Goal: Information Seeking & Learning: Understand process/instructions

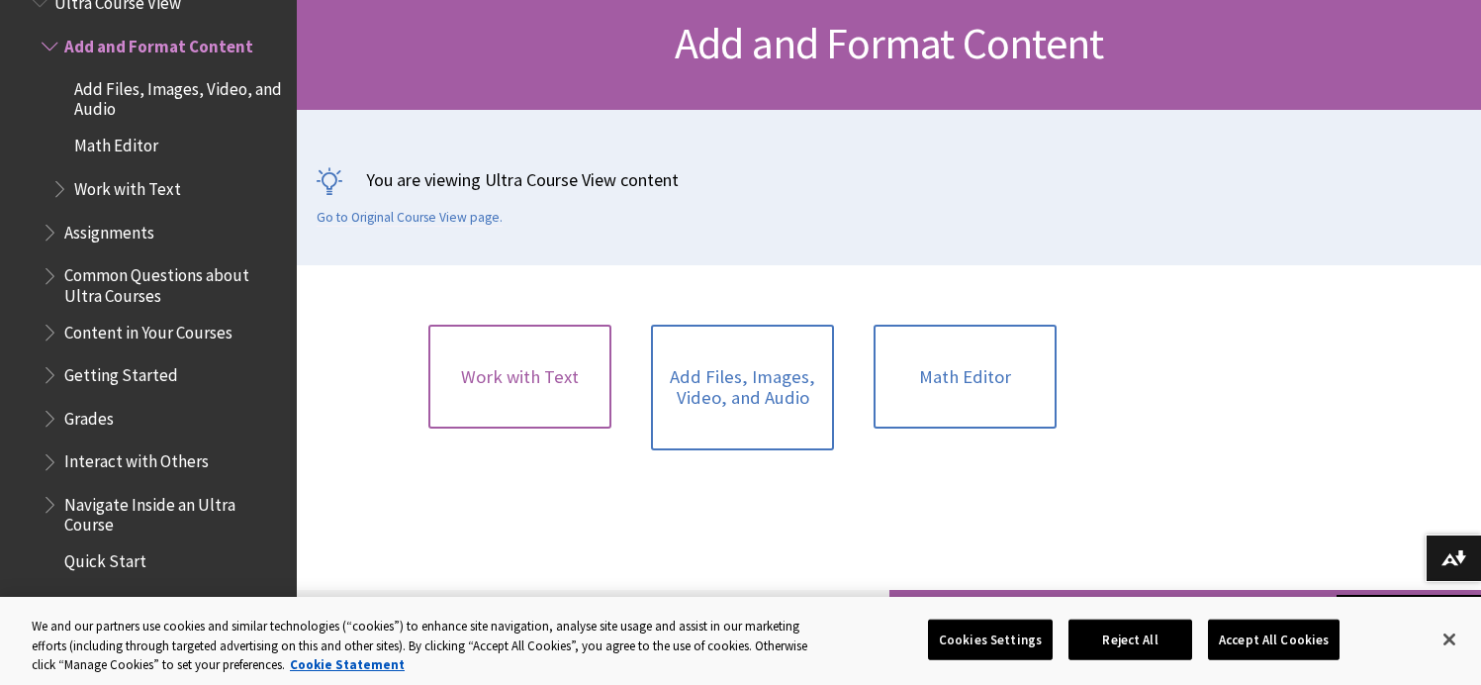
scroll to position [321, 0]
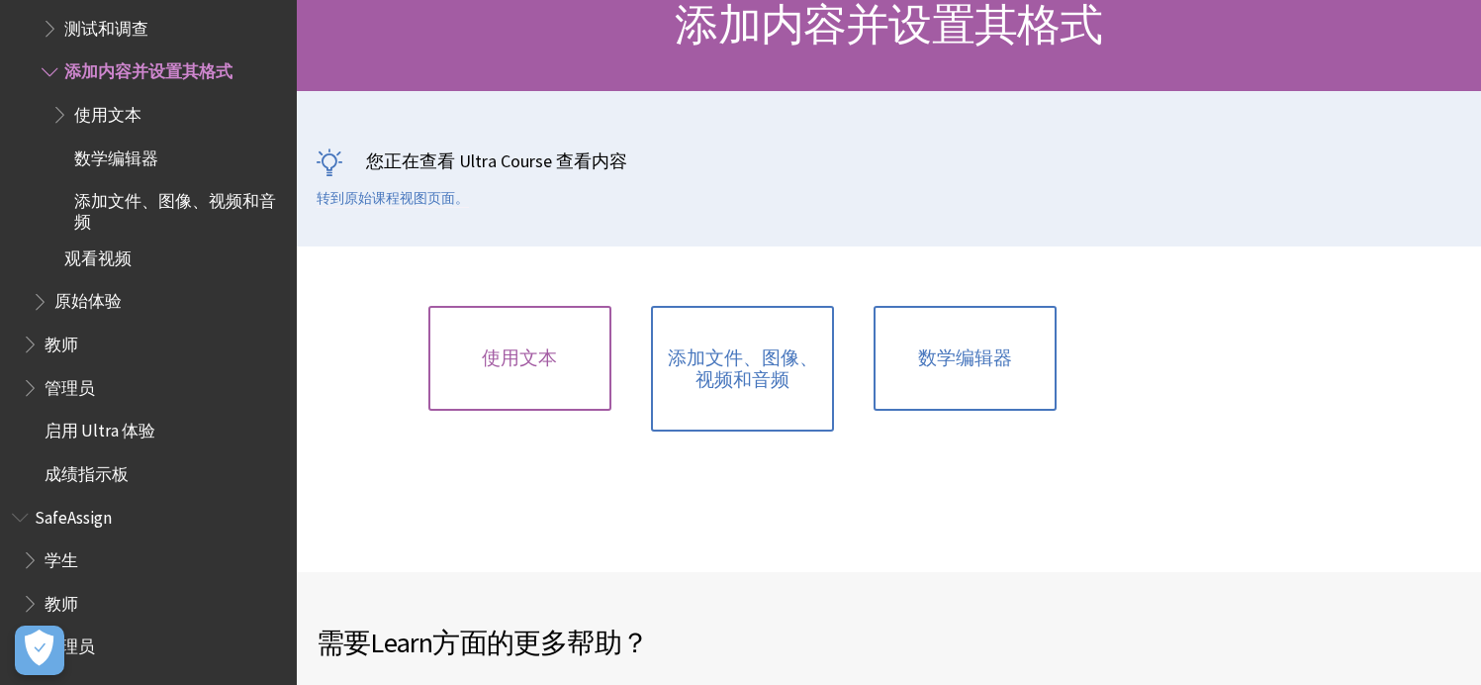
scroll to position [159, 0]
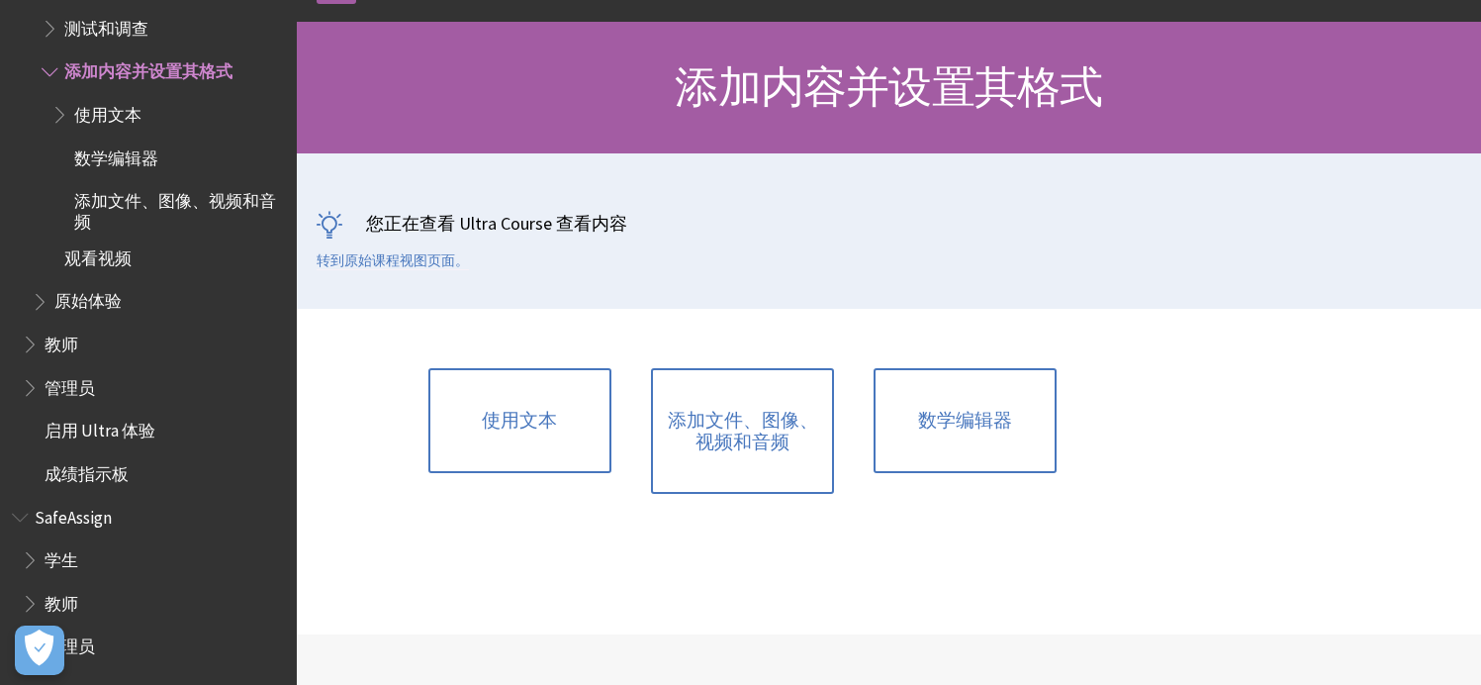
click at [111, 120] on span "使用文本" at bounding box center [107, 111] width 67 height 27
click at [118, 209] on span "添加文件、图像、视频和音频" at bounding box center [178, 208] width 209 height 46
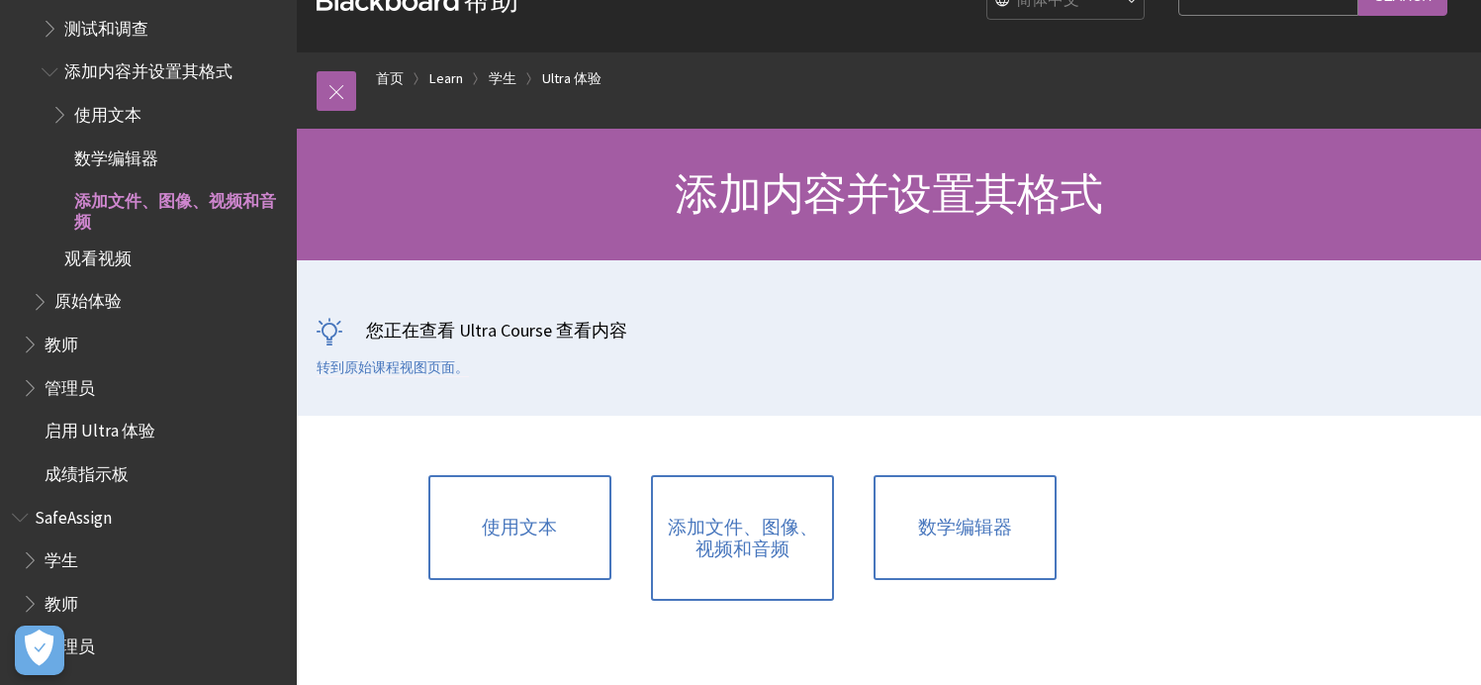
scroll to position [0, 0]
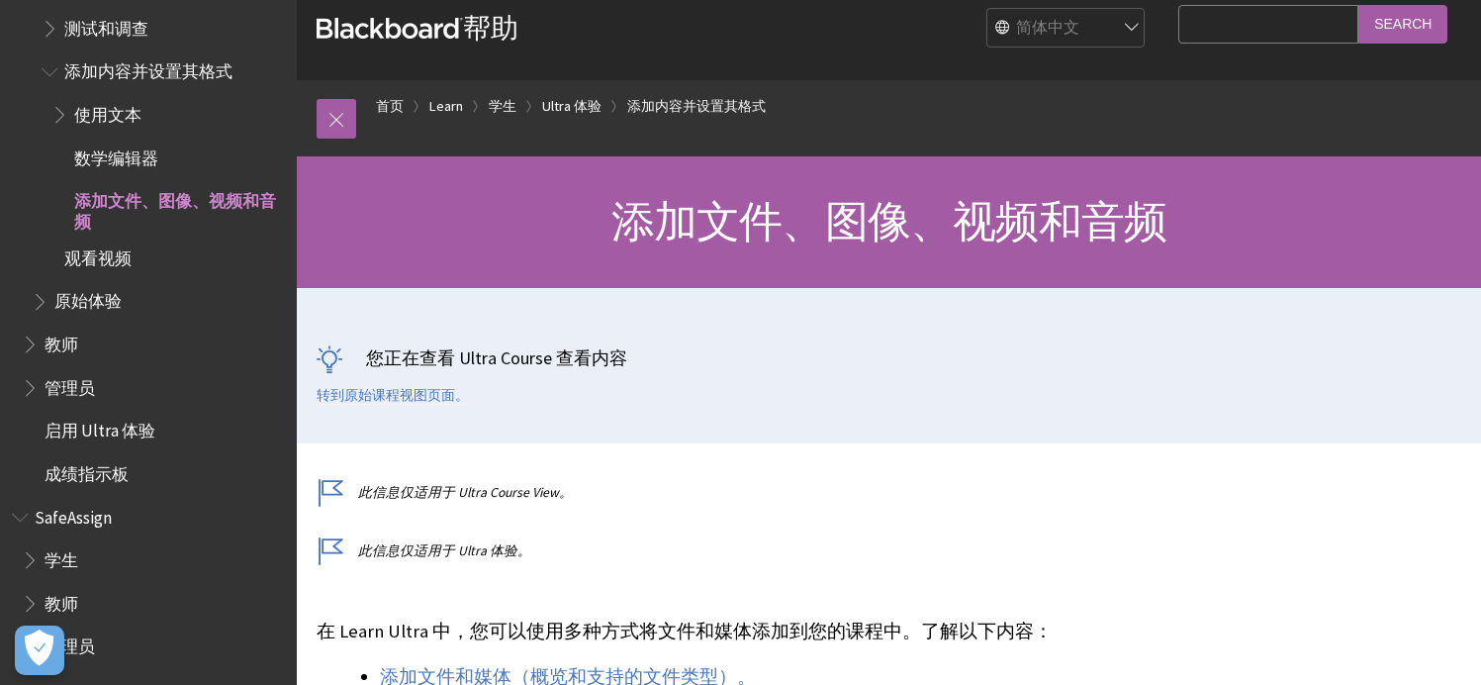
scroll to position [63, 0]
